Goal: Information Seeking & Learning: Learn about a topic

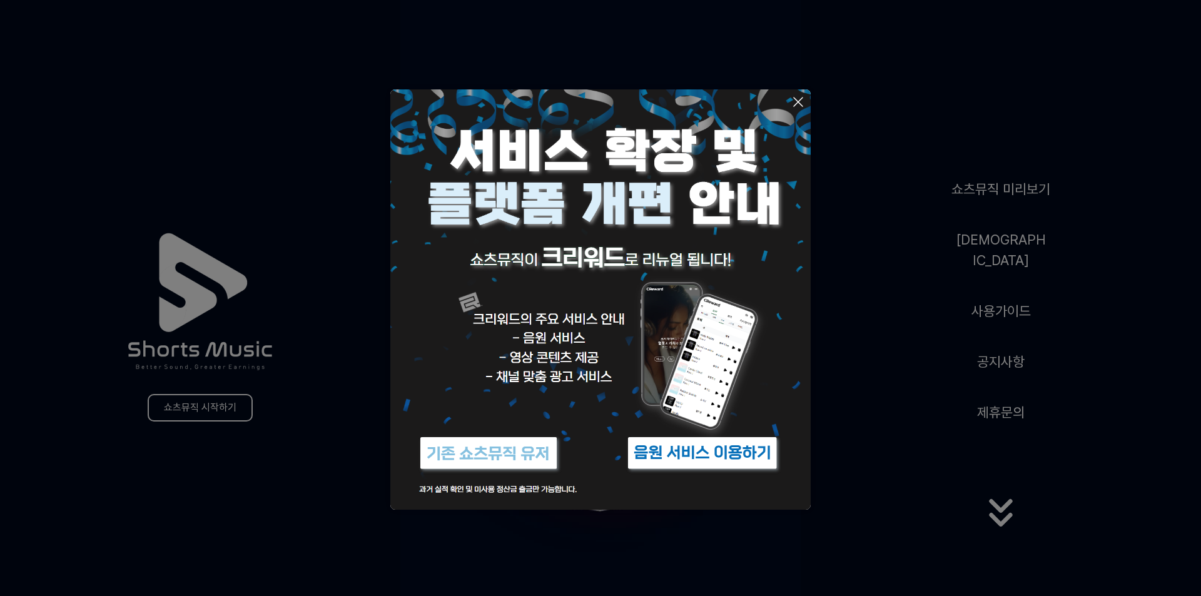
click at [802, 96] on icon at bounding box center [798, 101] width 15 height 15
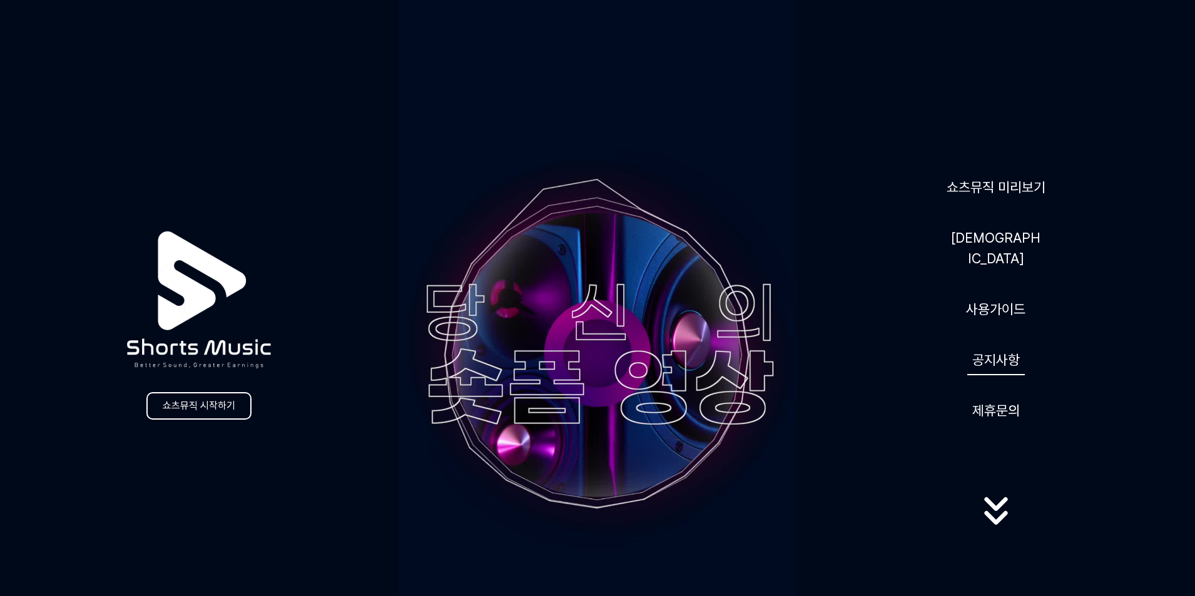
click at [1004, 357] on link "공지사항" at bounding box center [996, 360] width 58 height 31
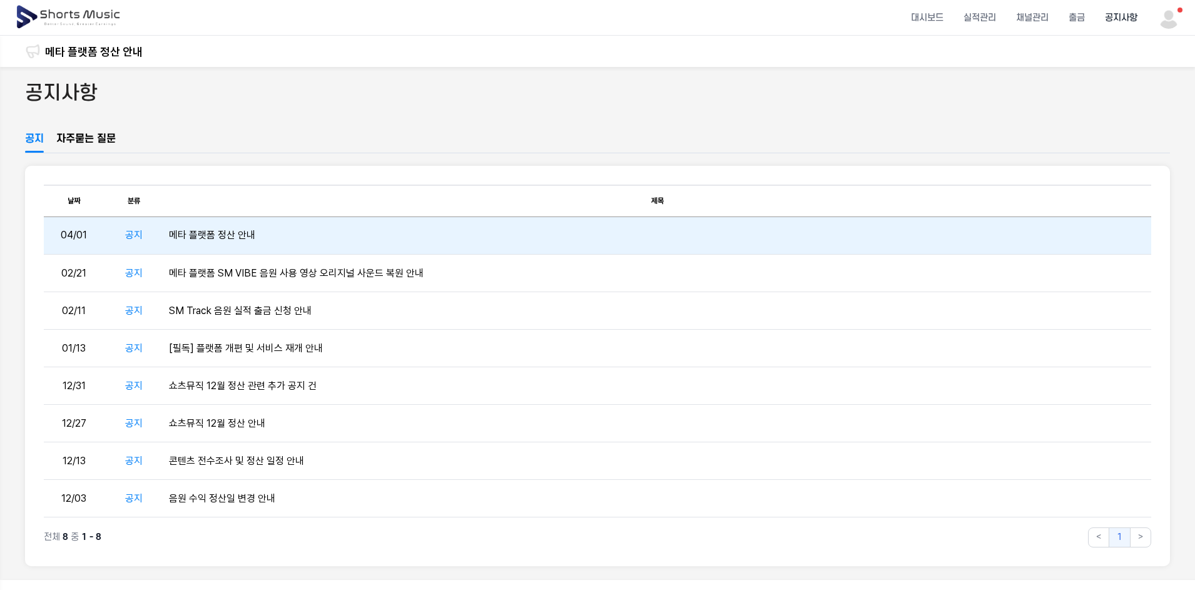
click at [213, 241] on td "메타 플랫폼 정산 안내" at bounding box center [657, 236] width 987 height 38
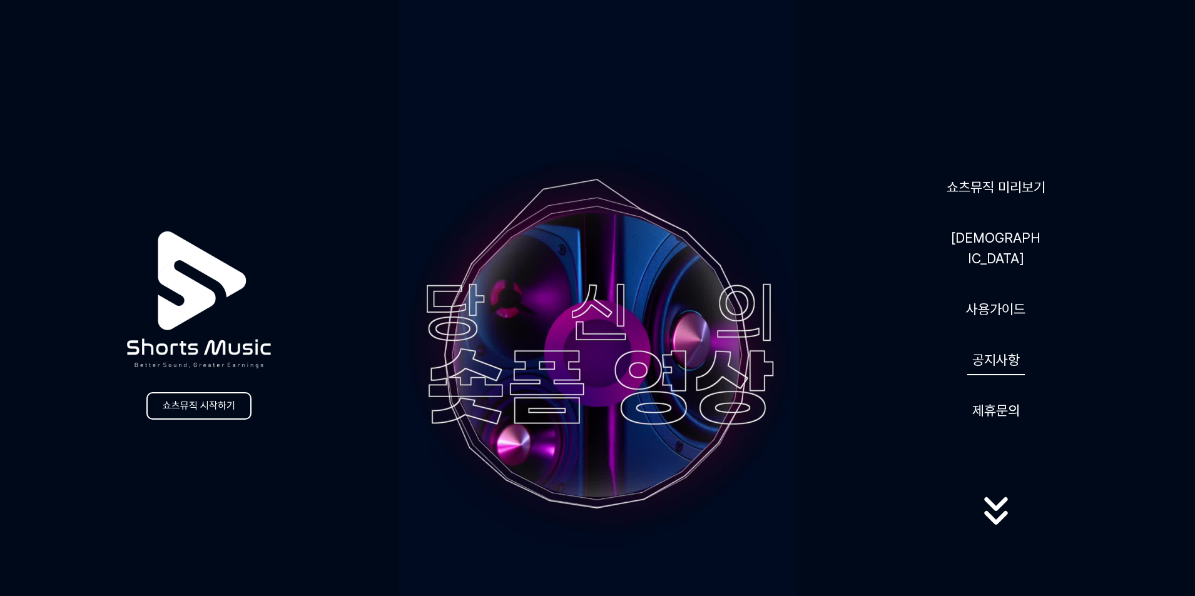
click at [1002, 345] on link "공지사항" at bounding box center [996, 360] width 58 height 31
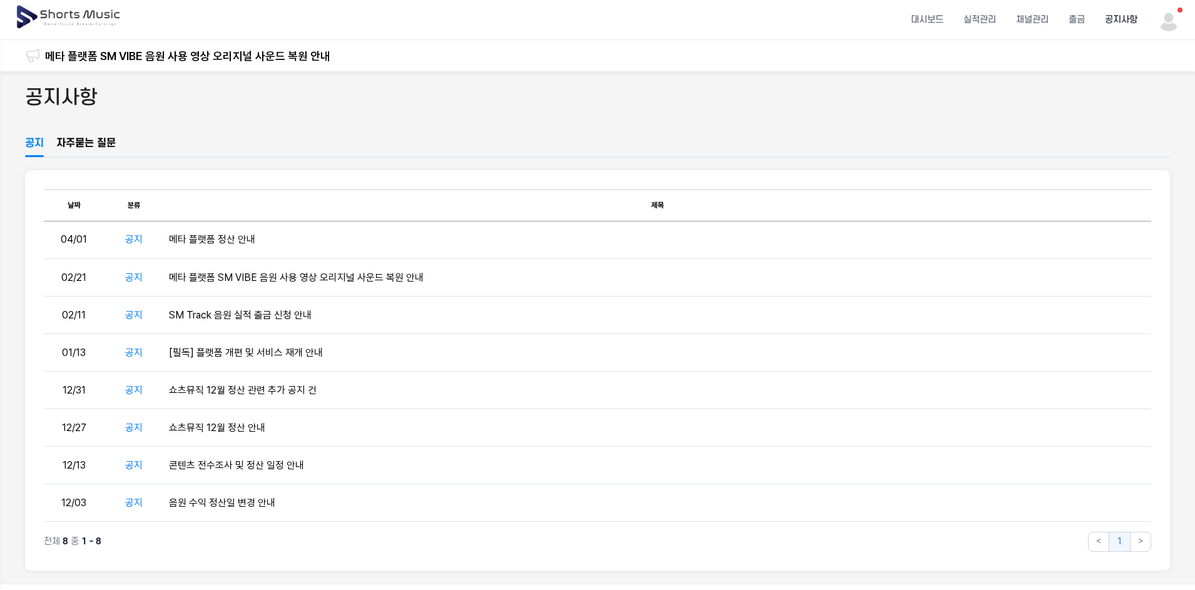
click at [91, 146] on link "자주묻는 질문" at bounding box center [85, 146] width 59 height 21
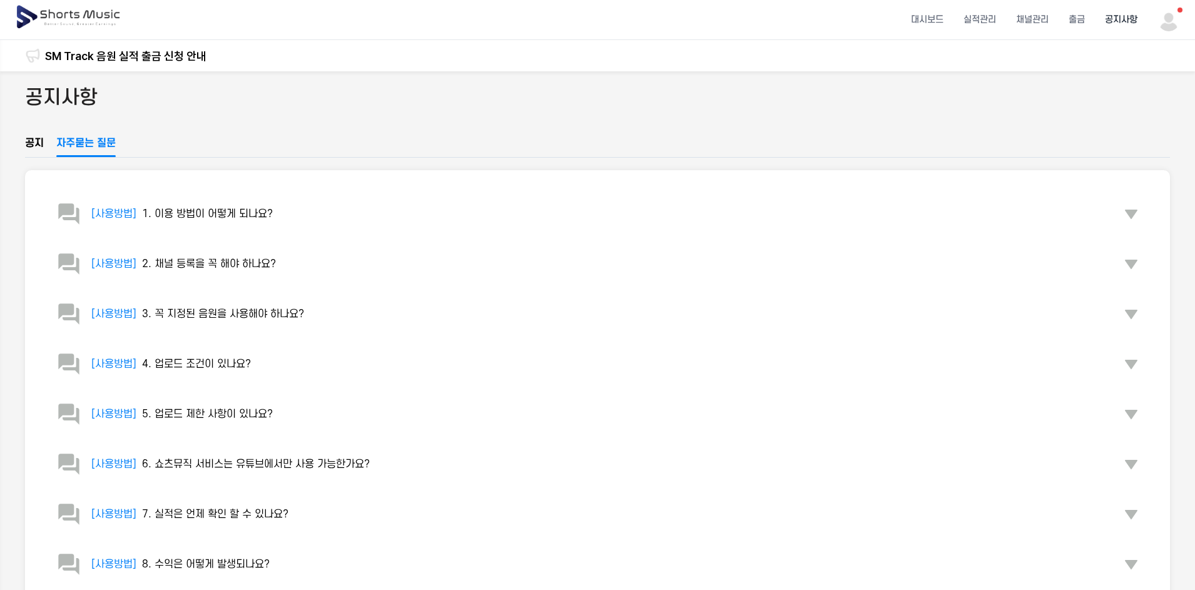
click at [23, 143] on div "공지사항 공지 자주묻는 질문 [사용방법] 1. 이용 방법이 어떻게 되나요? [사용방법] 2. 채널 등록을 꼭 해야 하나요? [사용방법] 3. …" at bounding box center [597, 571] width 1195 height 1000
click at [24, 136] on div "공지사항 공지 자주묻는 질문 [사용방법] 1. 이용 방법이 어떻게 되나요? [사용방법] 2. 채널 등록을 꼭 해야 하나요? [사용방법] 3. …" at bounding box center [597, 571] width 1195 height 1000
click at [36, 141] on link "공지" at bounding box center [34, 146] width 19 height 21
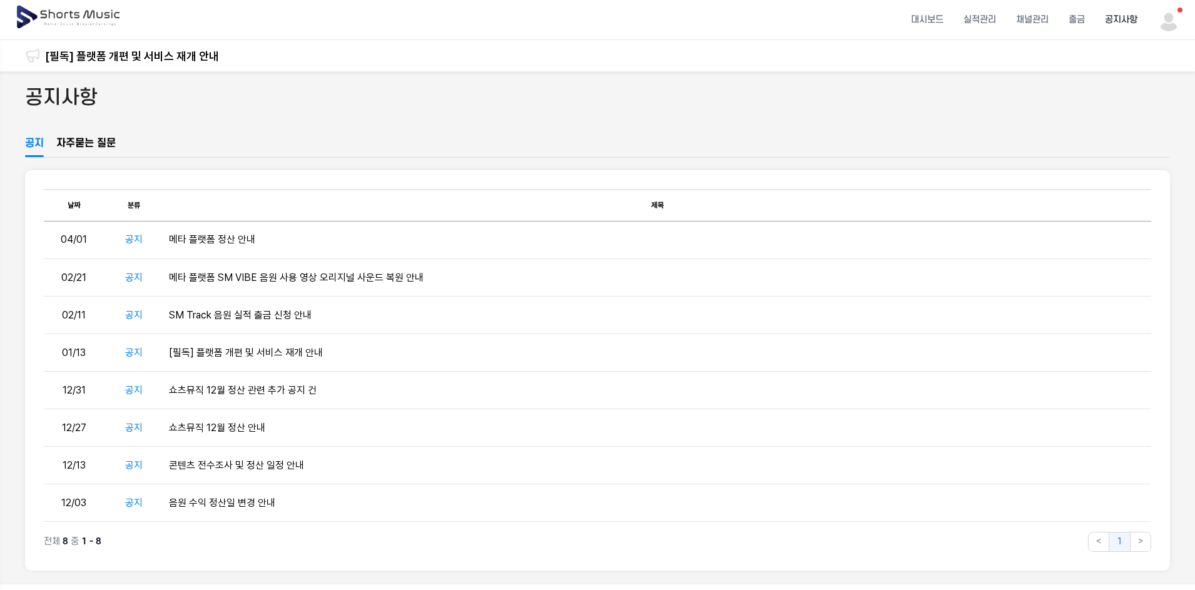
click at [1188, 24] on header "대시보드 실적관리 채널관리 출금 공지사항" at bounding box center [597, 20] width 1195 height 40
click at [1180, 23] on img at bounding box center [1169, 20] width 23 height 23
drag, startPoint x: 871, startPoint y: 126, endPoint x: 743, endPoint y: 92, distance: 132.8
click at [867, 126] on button at bounding box center [597, 295] width 1195 height 590
click at [1166, 18] on img at bounding box center [1169, 20] width 23 height 23
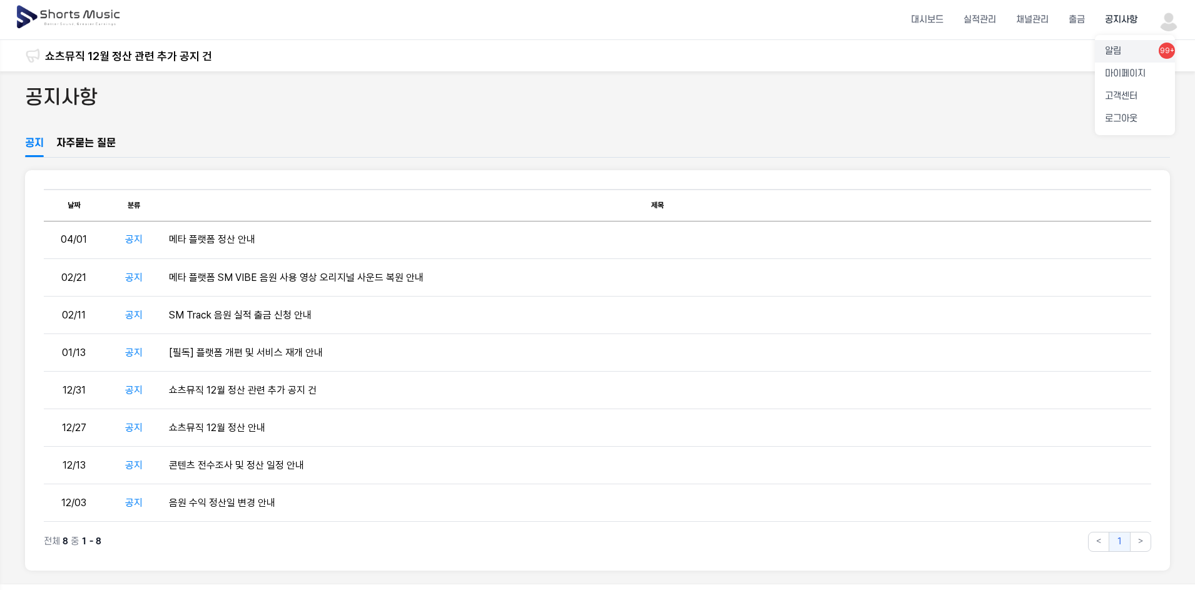
click at [1151, 58] on link "알림 99+" at bounding box center [1135, 51] width 80 height 23
